Goal: Information Seeking & Learning: Compare options

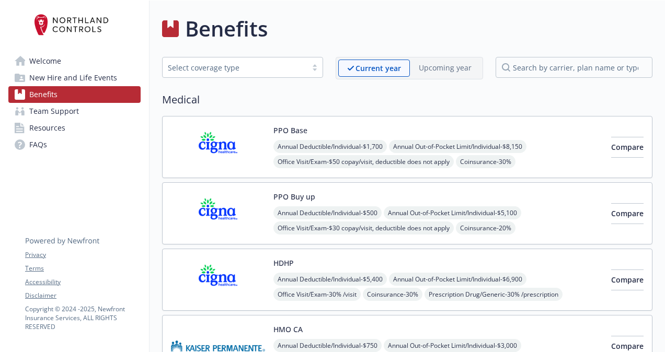
click at [400, 31] on div "Benefits" at bounding box center [407, 28] width 490 height 31
click at [613, 147] on span "Compare" at bounding box center [627, 147] width 32 height 10
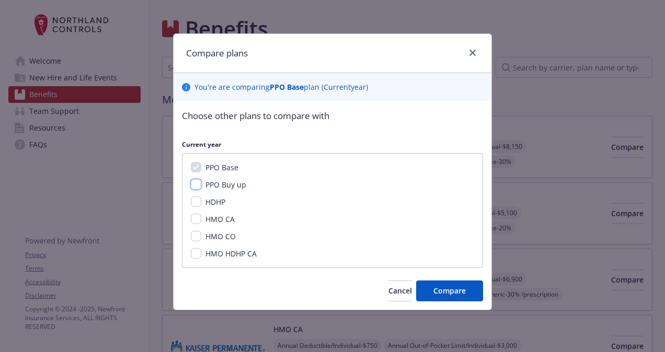
click at [200, 186] on input "PPO Buy up" at bounding box center [196, 184] width 10 height 10
checkbox input "true"
click at [191, 204] on input "HDHP" at bounding box center [196, 201] width 10 height 10
checkbox input "true"
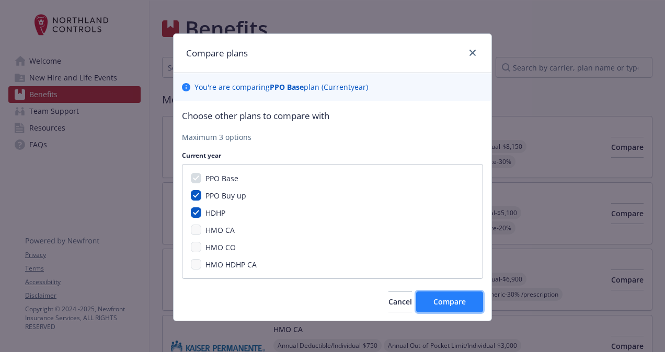
click at [457, 299] on span "Compare" at bounding box center [449, 302] width 32 height 10
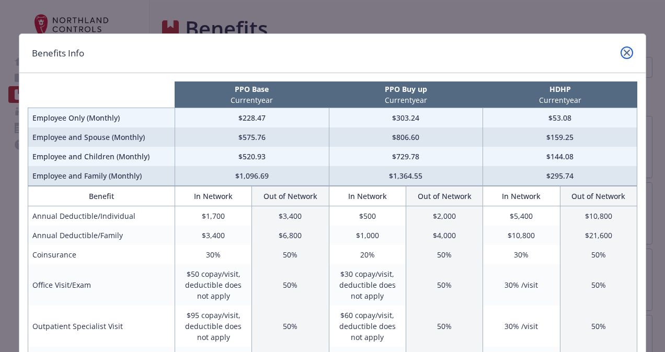
click at [623, 52] on icon "close" at bounding box center [626, 53] width 6 height 6
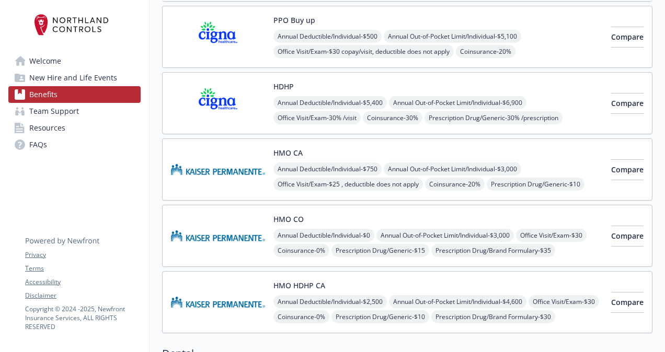
scroll to position [230, 0]
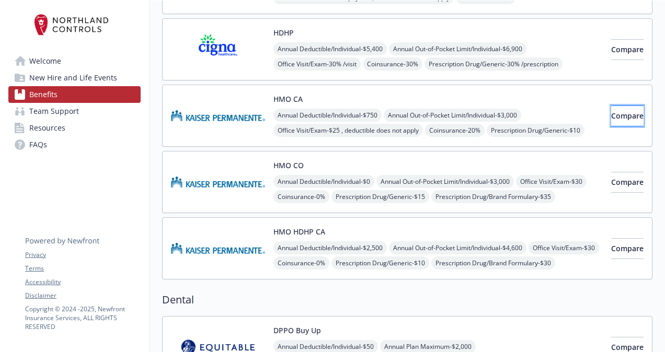
click at [612, 119] on button "Compare" at bounding box center [627, 116] width 32 height 21
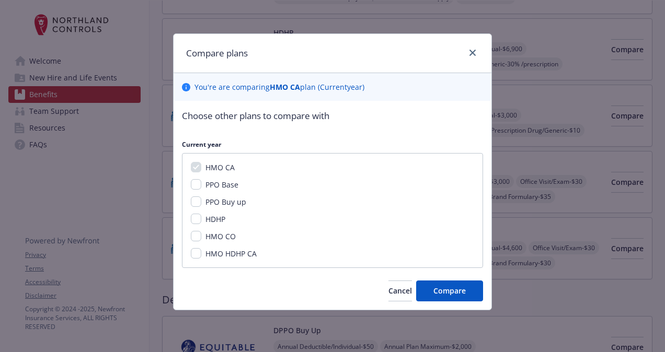
click at [196, 225] on div "HMO CA PPO Base PPO Buy up HDHP HMO CO HMO HDHP CA" at bounding box center [332, 210] width 301 height 115
click at [196, 217] on input "HDHP" at bounding box center [196, 219] width 10 height 10
checkbox input "true"
click at [200, 237] on input "HMO CO" at bounding box center [196, 236] width 10 height 10
checkbox input "true"
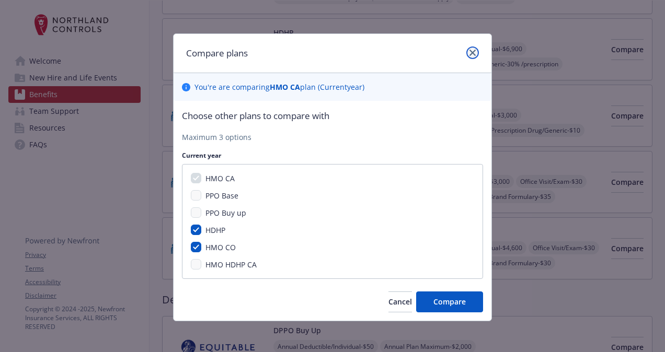
click at [470, 56] on link "close" at bounding box center [472, 53] width 13 height 13
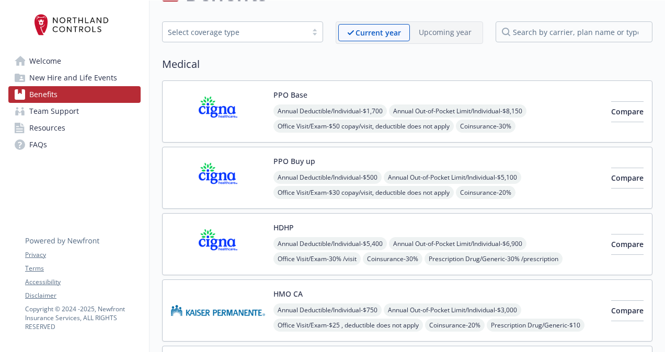
scroll to position [0, 0]
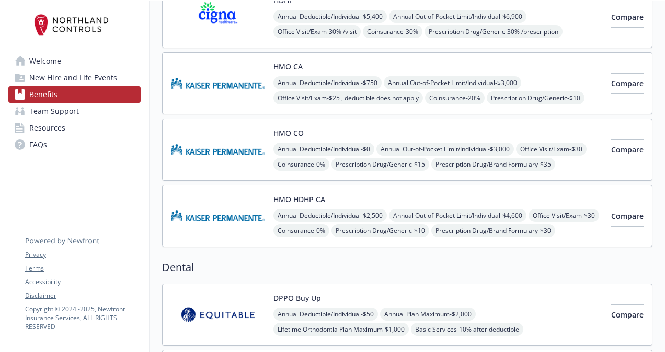
scroll to position [261, 1]
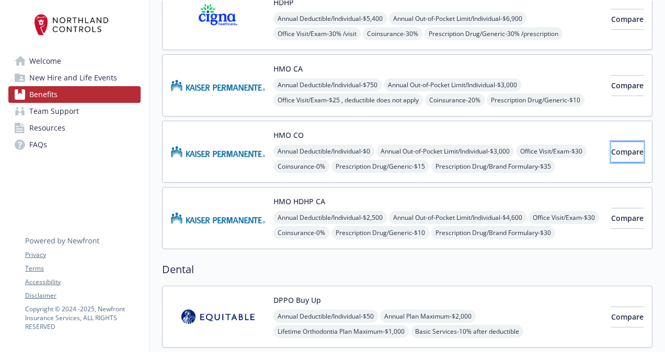
click at [618, 155] on button "Compare" at bounding box center [627, 152] width 32 height 21
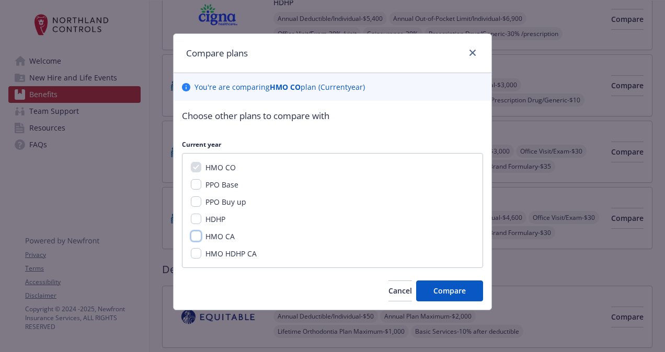
click at [194, 237] on input "HMO CA" at bounding box center [196, 236] width 10 height 10
checkbox input "true"
click at [193, 254] on input "HMO HDHP CA" at bounding box center [196, 253] width 10 height 10
checkbox input "true"
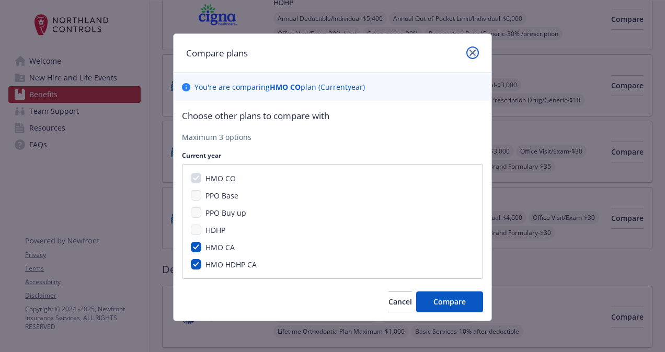
click at [472, 53] on link "close" at bounding box center [472, 53] width 13 height 13
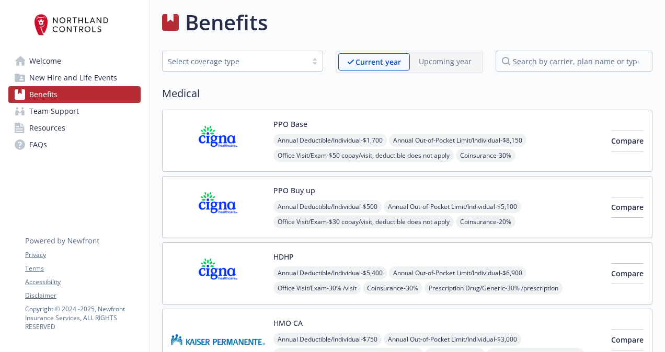
scroll to position [0, 1]
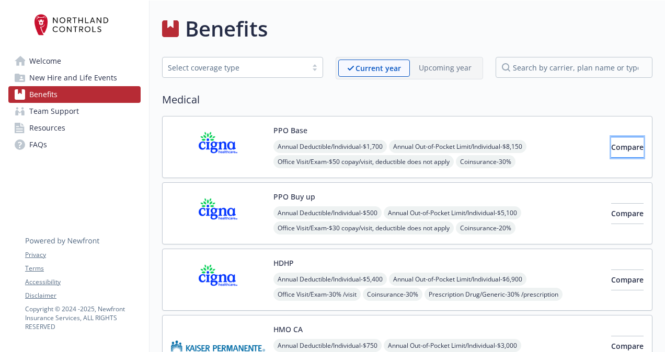
click at [611, 145] on span "Compare" at bounding box center [627, 147] width 32 height 10
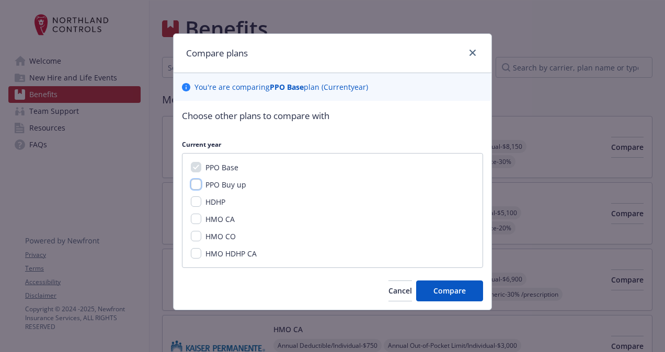
click at [199, 188] on input "PPO Buy up" at bounding box center [196, 184] width 10 height 10
checkbox input "true"
click at [198, 200] on input "HDHP" at bounding box center [196, 201] width 10 height 10
checkbox input "true"
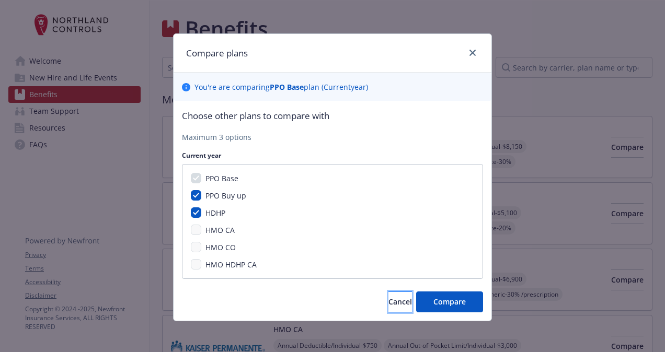
click at [388, 308] on button "Cancel" at bounding box center [400, 302] width 24 height 21
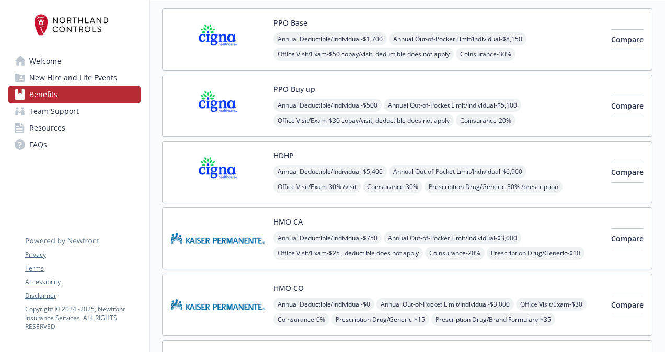
scroll to position [124, 1]
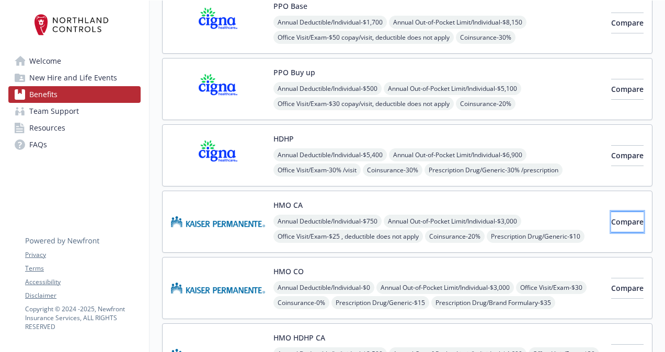
click at [611, 221] on span "Compare" at bounding box center [627, 222] width 32 height 10
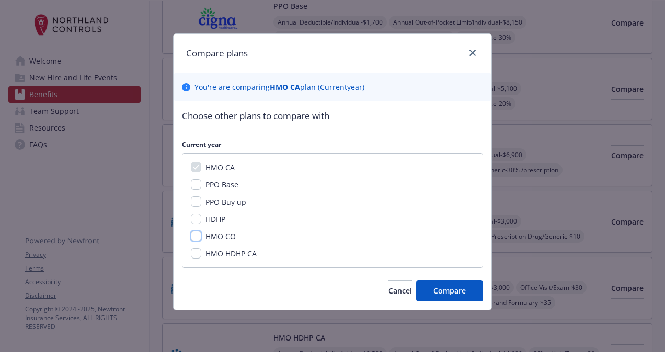
click at [200, 234] on input "HMO CO" at bounding box center [196, 236] width 10 height 10
checkbox input "true"
click at [196, 259] on div "HMO CA PPO Base PPO Buy up HDHP HMO CO HMO HDHP CA" at bounding box center [332, 210] width 301 height 115
click at [195, 250] on input "HMO HDHP CA" at bounding box center [196, 253] width 10 height 10
checkbox input "true"
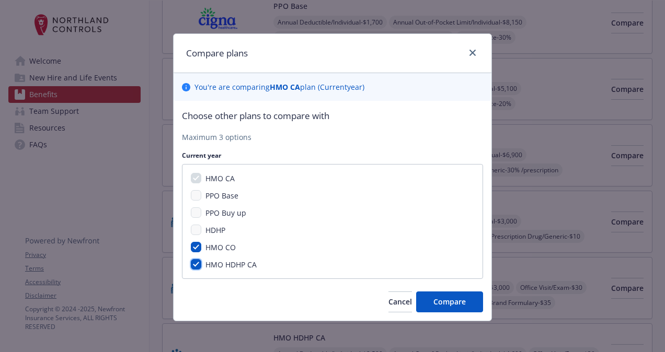
scroll to position [2, 0]
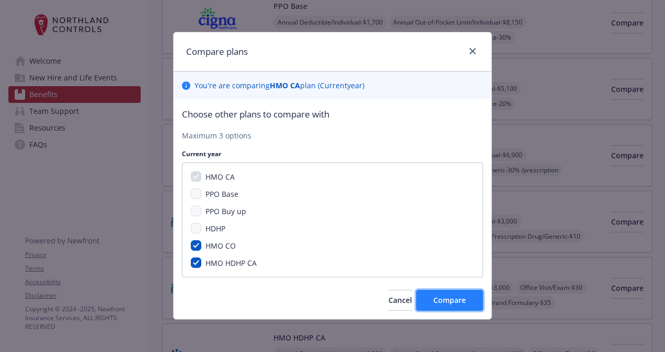
click at [457, 299] on span "Compare" at bounding box center [449, 300] width 32 height 10
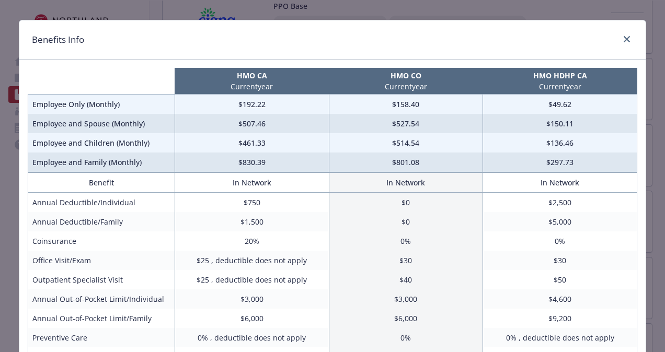
scroll to position [16, 0]
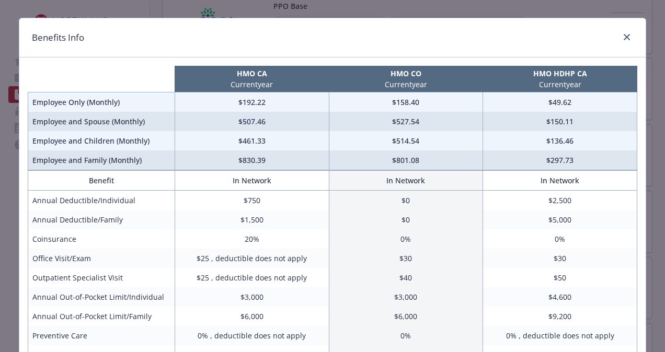
click at [592, 78] on p "HMO HDHP CA" at bounding box center [560, 73] width 150 height 11
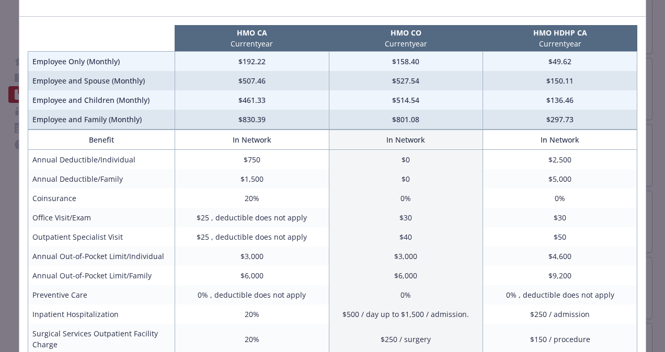
scroll to position [0, 0]
